Goal: Task Accomplishment & Management: Manage account settings

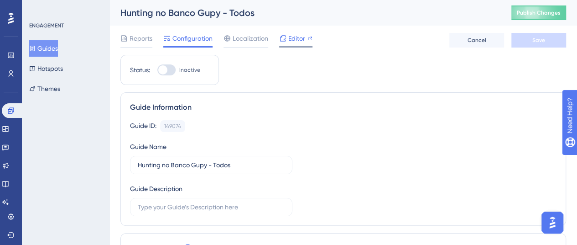
click at [291, 37] on span "Editor" at bounding box center [296, 38] width 17 height 11
drag, startPoint x: 214, startPoint y: 164, endPoint x: 273, endPoint y: 167, distance: 58.5
click at [273, 167] on input "Hunting no Banco Gupy - Todos" at bounding box center [211, 165] width 147 height 10
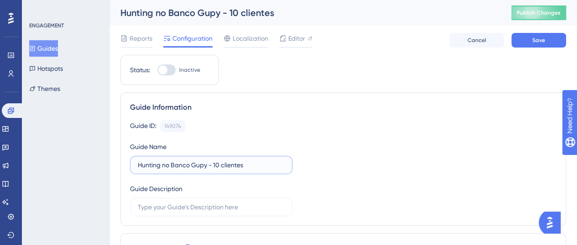
type input "Hunting no Banco Gupy - 10 clientes"
click at [365, 133] on div "Guide ID: 149074 Copy Guide Name Hunting no Banco Gupy - 10 clientes Guide Desc…" at bounding box center [343, 168] width 427 height 96
click at [520, 42] on button "Save" at bounding box center [539, 40] width 55 height 15
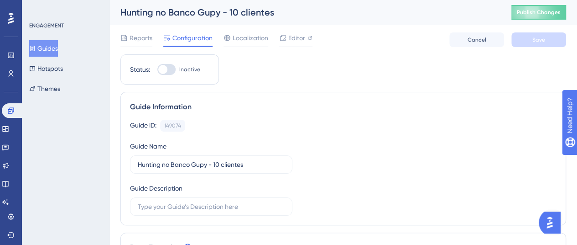
click at [176, 68] on label "Inactive" at bounding box center [178, 69] width 43 height 11
click at [157, 69] on input "Inactive" at bounding box center [157, 69] width 0 height 0
checkbox input "true"
click at [533, 45] on button "Save" at bounding box center [539, 39] width 55 height 15
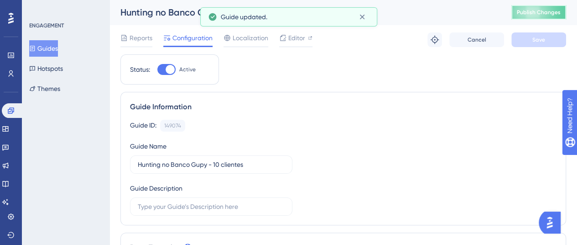
click at [535, 7] on button "Publish Changes" at bounding box center [539, 12] width 55 height 15
click at [366, 17] on icon at bounding box center [362, 16] width 9 height 9
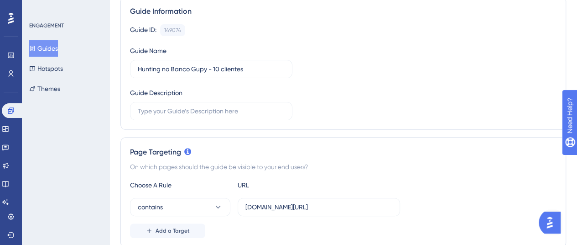
scroll to position [0, 0]
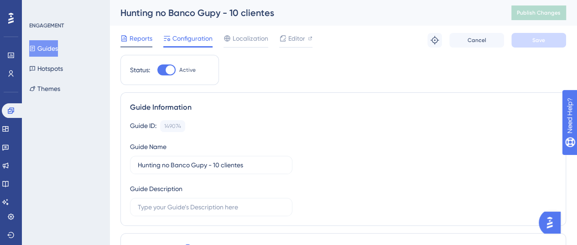
click at [137, 37] on span "Reports" at bounding box center [141, 38] width 23 height 11
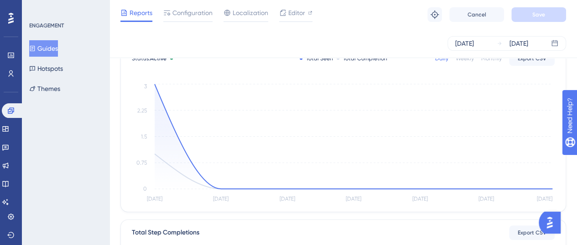
scroll to position [59, 0]
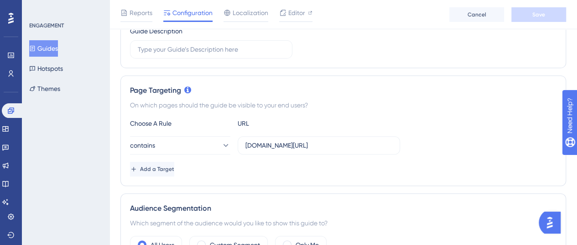
scroll to position [267, 0]
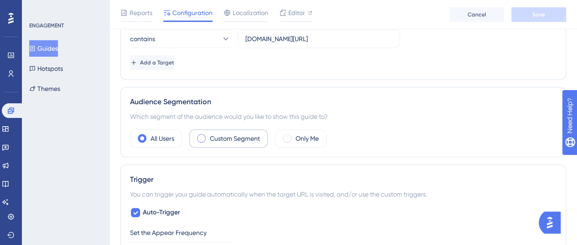
click at [228, 137] on label "Custom Segment" at bounding box center [235, 138] width 50 height 11
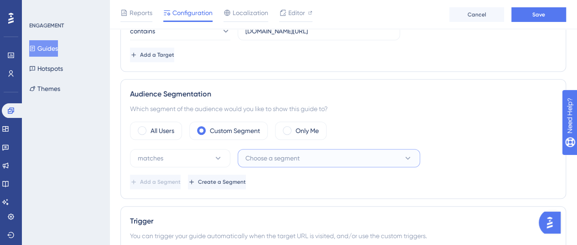
click at [271, 156] on span "Choose a segment" at bounding box center [272, 157] width 54 height 11
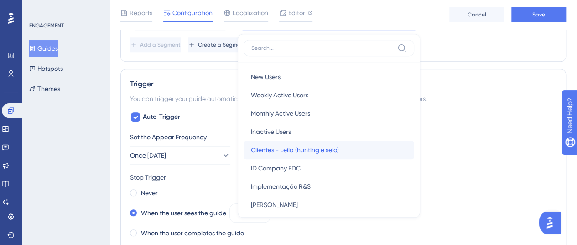
click at [319, 146] on span "Clientes - Leila (hunting e selo)" at bounding box center [295, 149] width 88 height 11
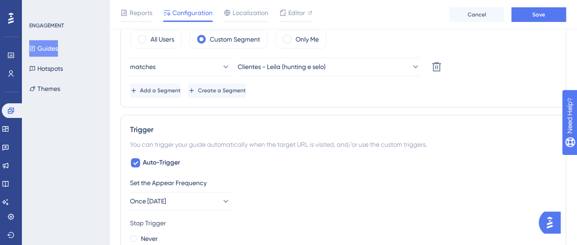
scroll to position [345, 0]
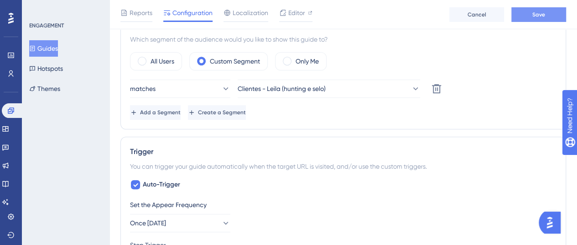
click at [518, 17] on button "Save" at bounding box center [539, 14] width 55 height 15
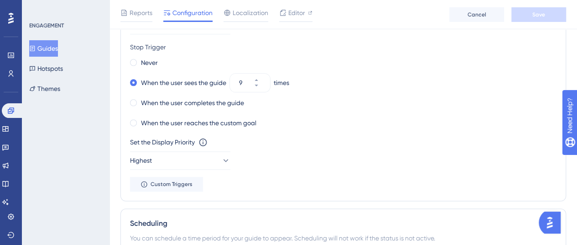
scroll to position [555, 0]
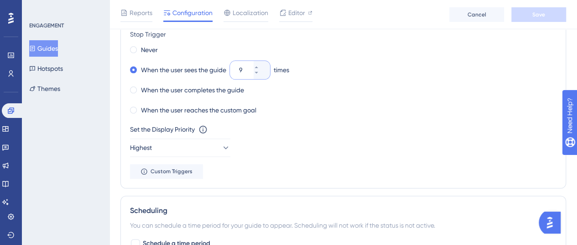
click at [248, 68] on input "9" at bounding box center [245, 69] width 13 height 11
type input "06"
click at [404, 84] on div "When the user completes the guide" at bounding box center [343, 90] width 427 height 13
click at [526, 20] on button "Save" at bounding box center [539, 14] width 55 height 15
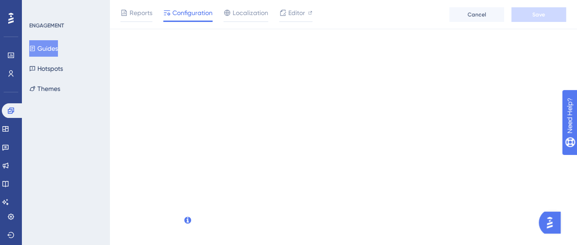
scroll to position [0, 0]
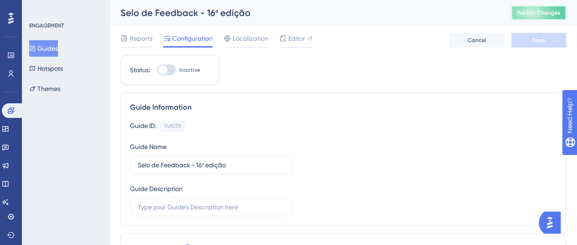
click at [540, 16] on span "Publish Changes" at bounding box center [539, 12] width 44 height 7
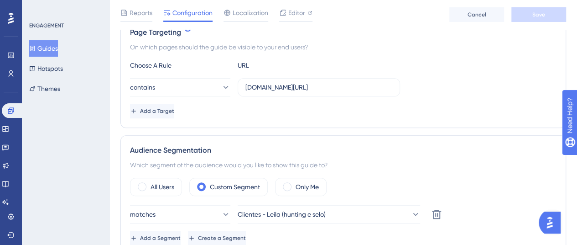
scroll to position [219, 0]
click at [323, 82] on input "gupy.io/companies/" at bounding box center [318, 87] width 147 height 10
paste input "/jobs"
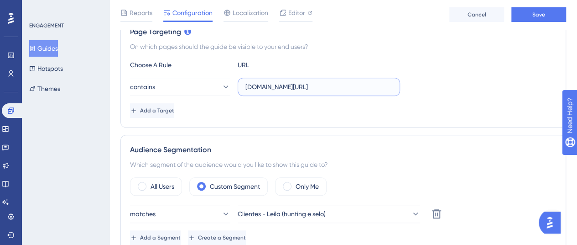
type input "gupy.io/companies/jobs"
click at [416, 89] on div "contains gupy.io/companies/jobs" at bounding box center [343, 87] width 427 height 18
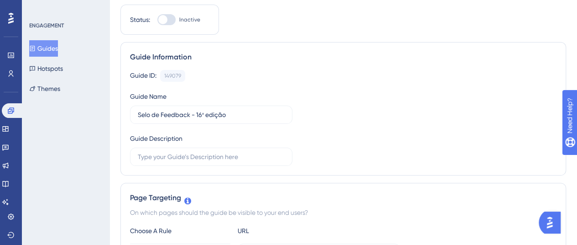
scroll to position [0, 0]
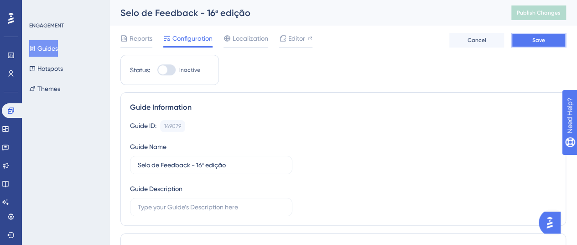
click at [554, 44] on button "Save" at bounding box center [539, 40] width 55 height 15
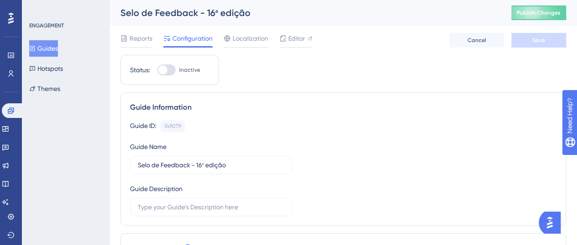
click at [172, 73] on div at bounding box center [166, 69] width 18 height 11
click at [157, 70] on input "Inactive" at bounding box center [157, 70] width 0 height 0
checkbox input "true"
click at [542, 47] on div "Reports Configuration Localization Editor Cancel Save" at bounding box center [343, 40] width 446 height 29
click at [542, 42] on span "Save" at bounding box center [539, 40] width 13 height 7
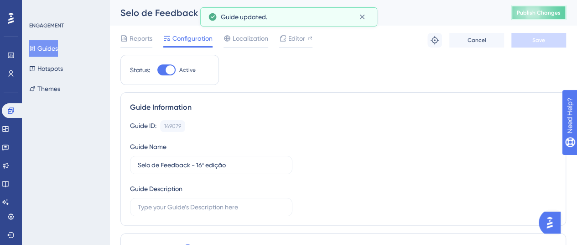
click at [551, 16] on button "Publish Changes" at bounding box center [539, 12] width 55 height 15
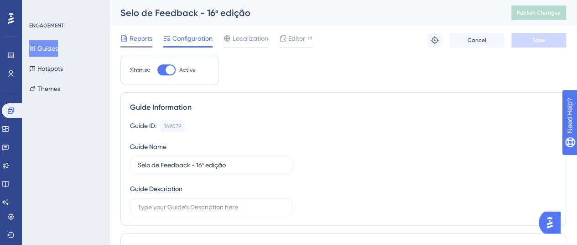
click at [152, 39] on span "Reports" at bounding box center [141, 38] width 23 height 11
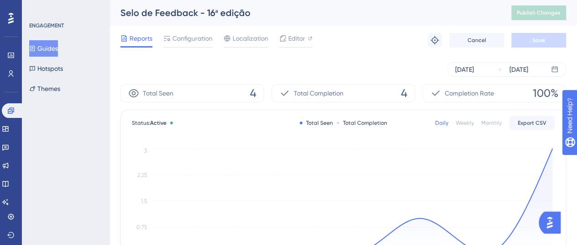
click at [200, 32] on div "Reports Configuration Localization Editor Troubleshoot Cancel Save" at bounding box center [343, 40] width 446 height 29
click at [198, 41] on span "Configuration" at bounding box center [192, 38] width 40 height 11
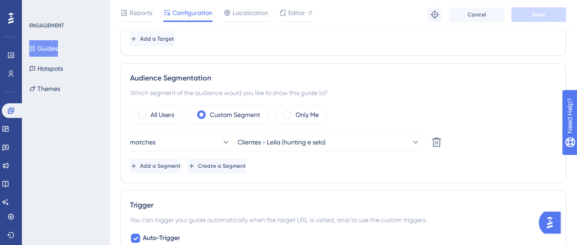
scroll to position [292, 0]
click at [148, 10] on span "Reports" at bounding box center [141, 12] width 23 height 11
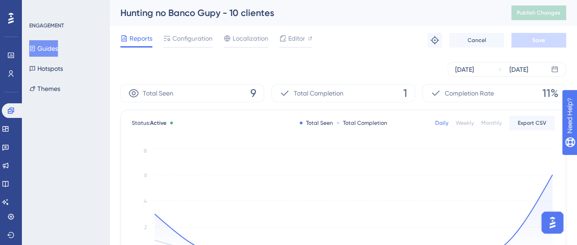
scroll to position [0, 0]
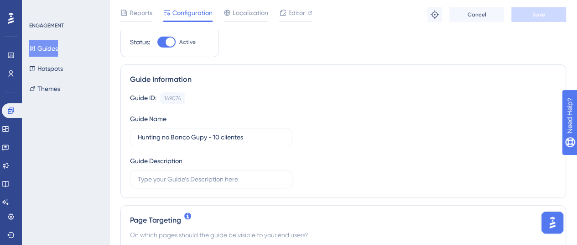
scroll to position [46, 0]
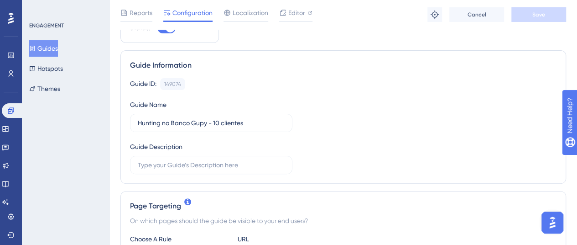
click at [154, 15] on div "Reports Configuration Localization Editor" at bounding box center [216, 14] width 192 height 15
click at [145, 15] on span "Reports" at bounding box center [141, 12] width 23 height 11
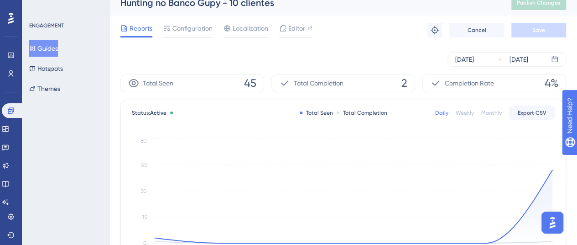
scroll to position [1, 0]
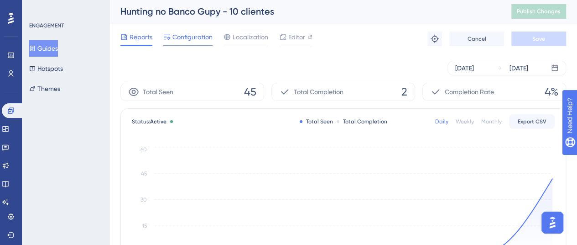
click at [183, 42] on div "Configuration" at bounding box center [187, 38] width 49 height 15
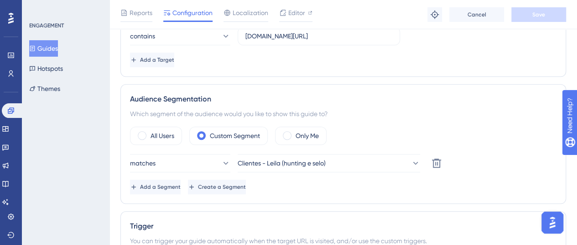
scroll to position [274, 0]
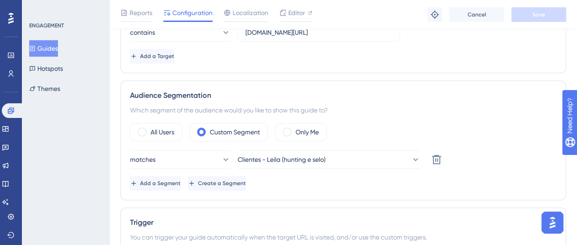
click at [153, 13] on div "Reports Configuration Localization Editor" at bounding box center [216, 14] width 192 height 15
click at [147, 12] on span "Reports" at bounding box center [141, 12] width 23 height 11
